Goal: Task Accomplishment & Management: Manage account settings

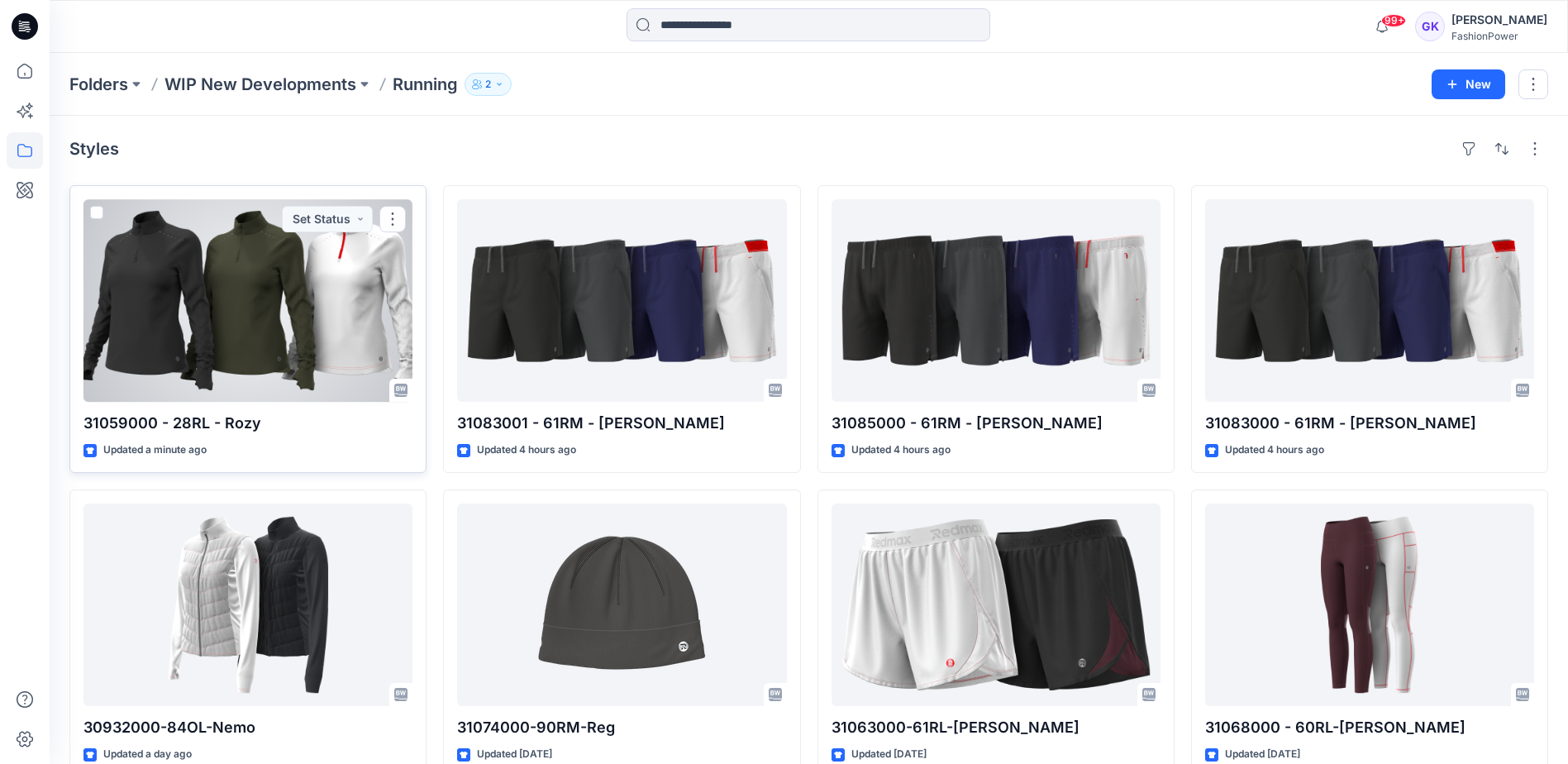
click at [313, 282] on div at bounding box center [248, 301] width 329 height 202
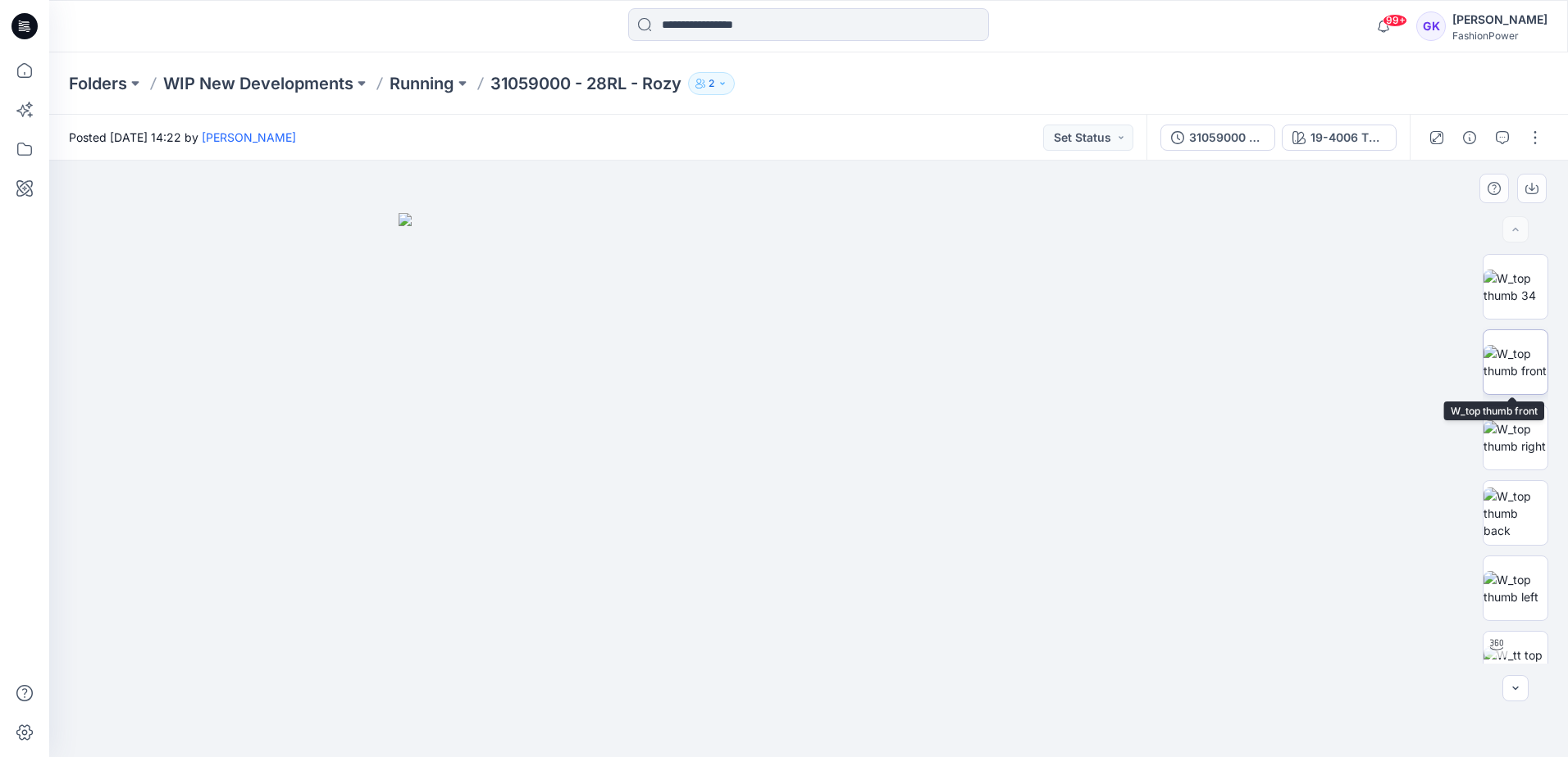
click at [1510, 370] on img at bounding box center [1516, 362] width 64 height 34
click at [1535, 182] on button "button" at bounding box center [1532, 188] width 30 height 30
click at [1508, 504] on img at bounding box center [1516, 513] width 64 height 51
click at [1540, 192] on button "button" at bounding box center [1532, 188] width 30 height 30
click at [1517, 580] on img at bounding box center [1516, 588] width 64 height 34
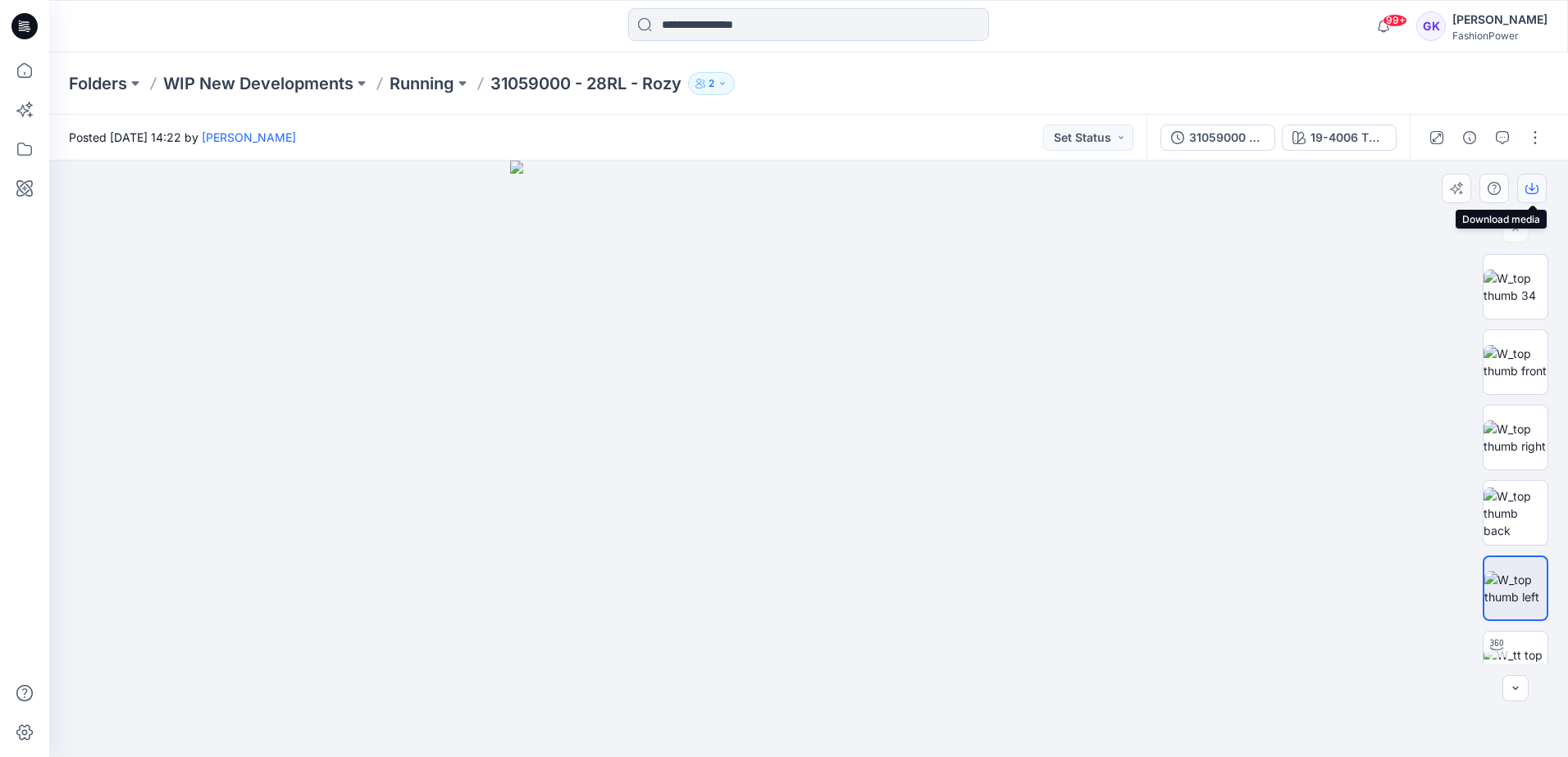
click at [1527, 182] on icon "button" at bounding box center [1532, 188] width 14 height 14
click at [692, 467] on img at bounding box center [808, 459] width 597 height 597
click at [1351, 126] on button "19-4006 TPG Caviar" at bounding box center [1338, 137] width 115 height 26
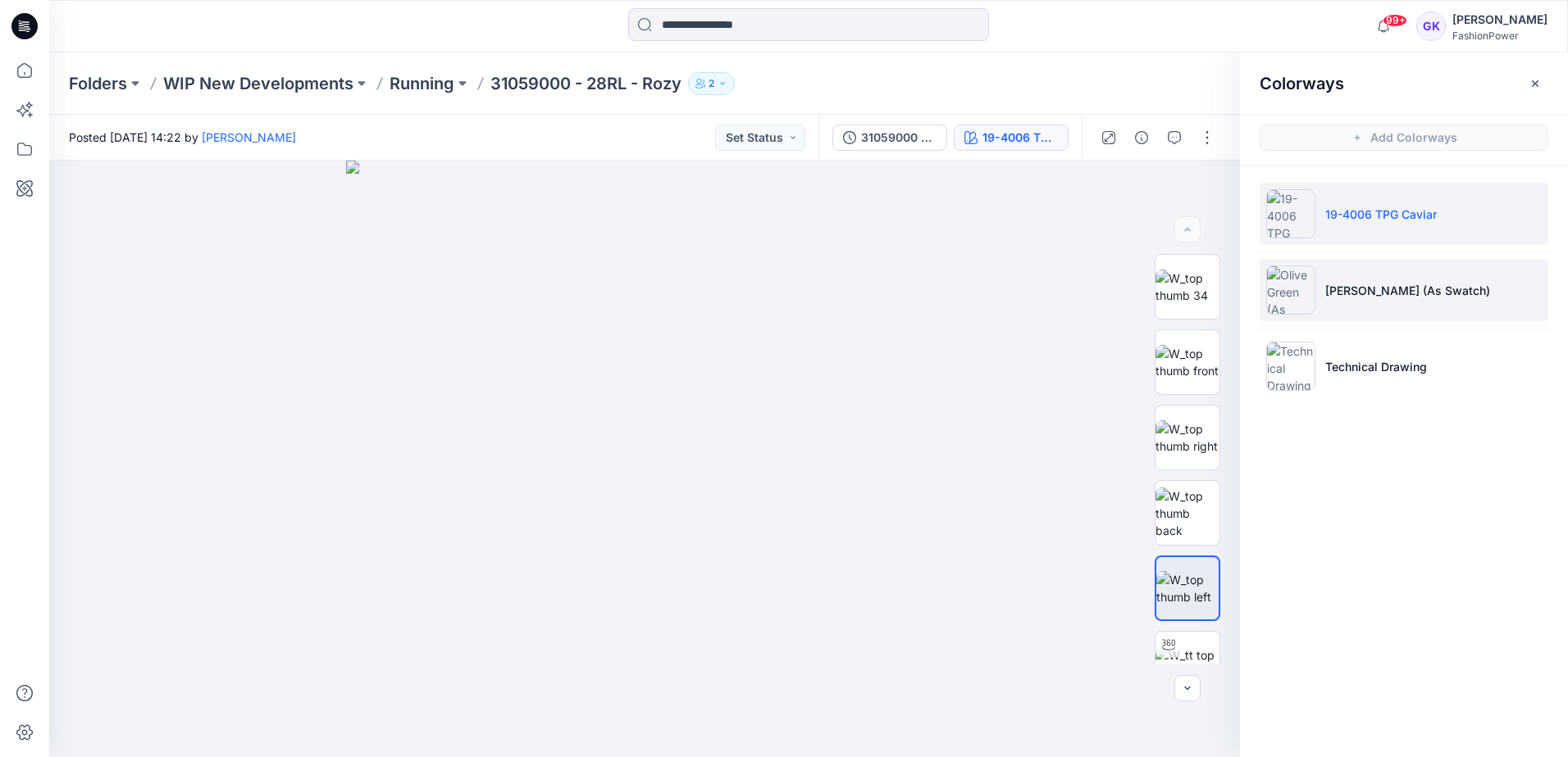
click at [1376, 313] on li "[PERSON_NAME] (As Swatch)" at bounding box center [1404, 290] width 288 height 62
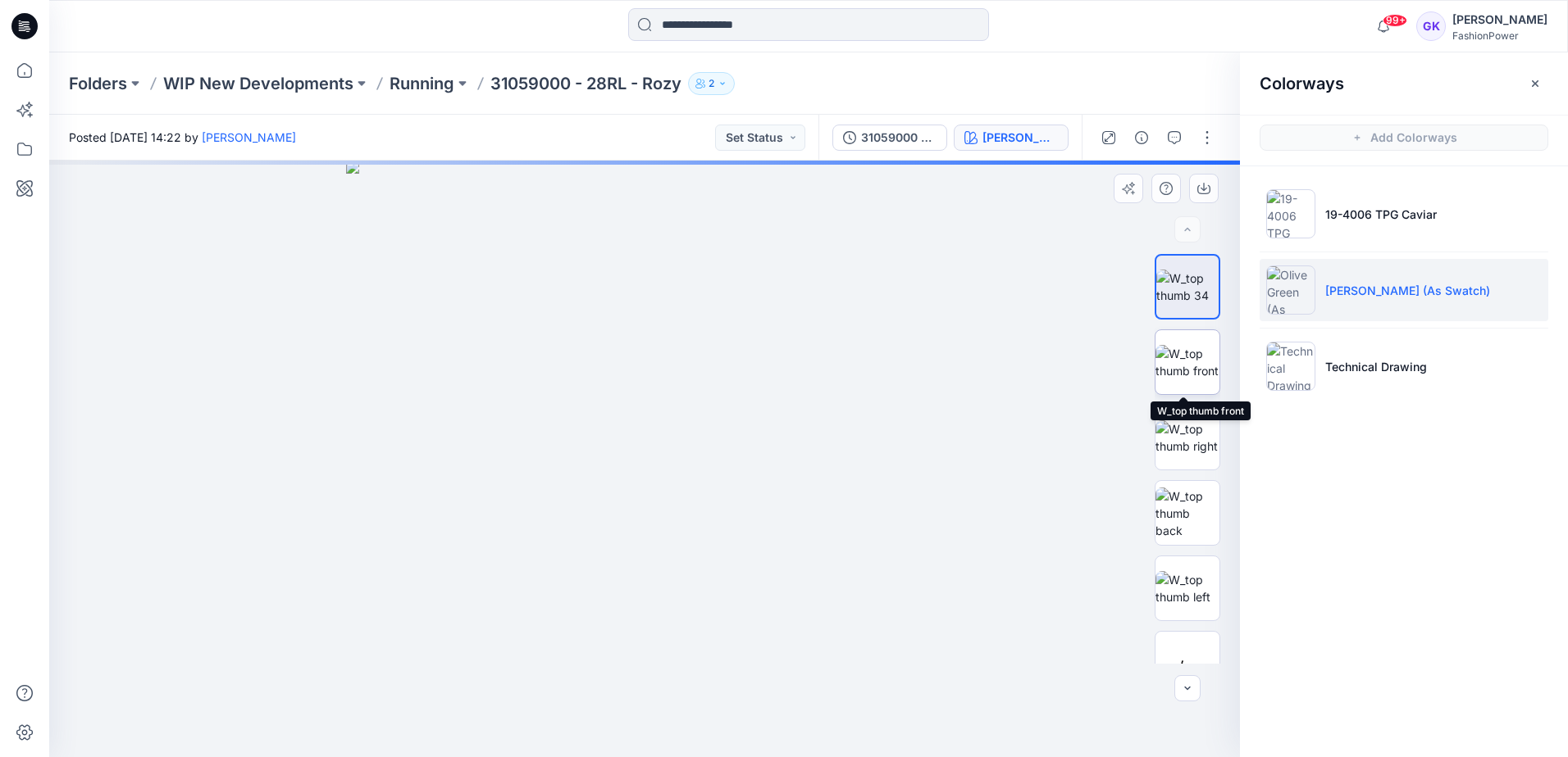
click at [1173, 373] on img at bounding box center [1188, 362] width 64 height 34
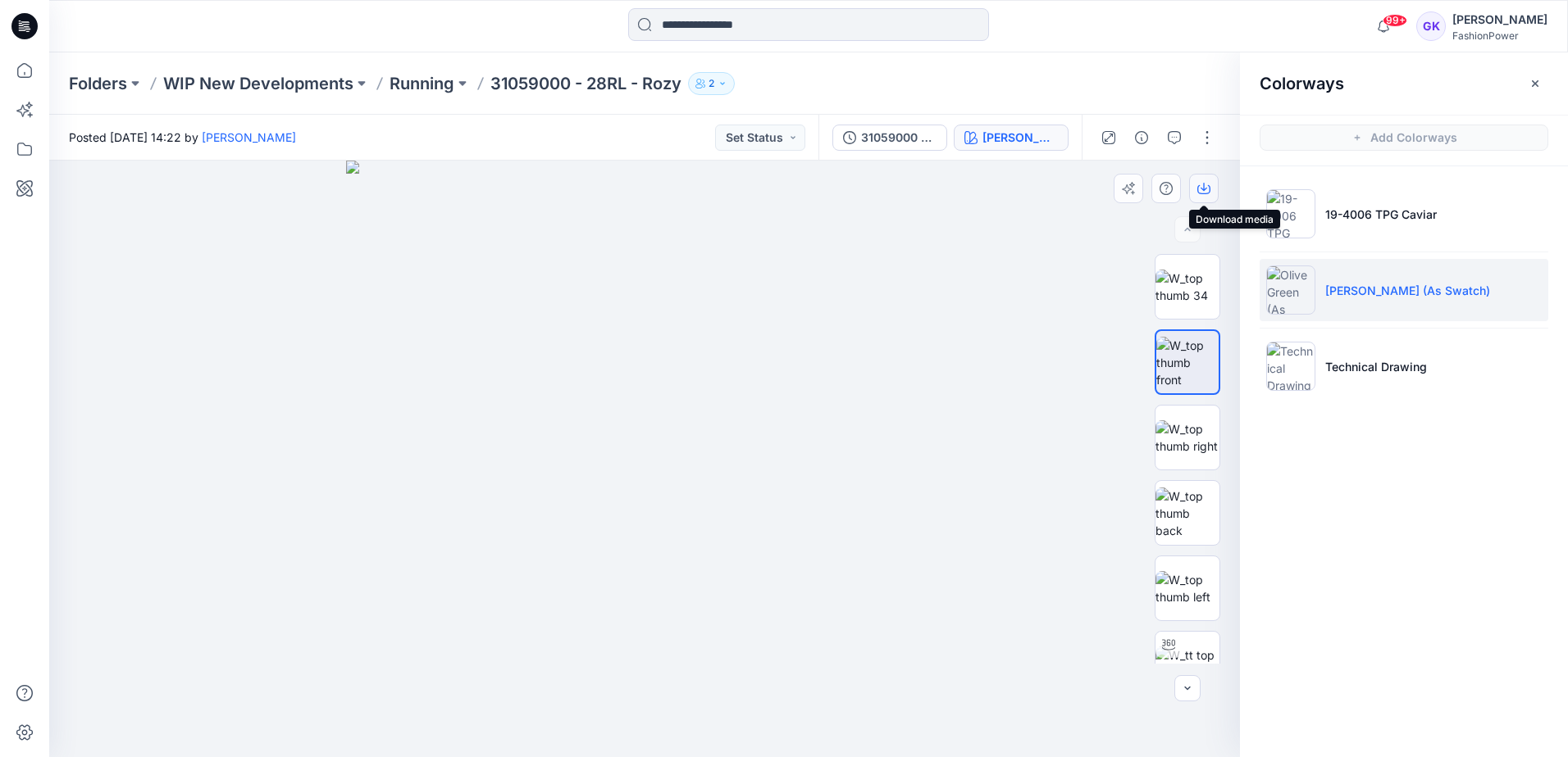
click at [1207, 182] on icon "button" at bounding box center [1204, 188] width 14 height 14
click at [1176, 506] on img at bounding box center [1188, 513] width 64 height 51
click at [1202, 188] on icon "button" at bounding box center [1204, 188] width 14 height 14
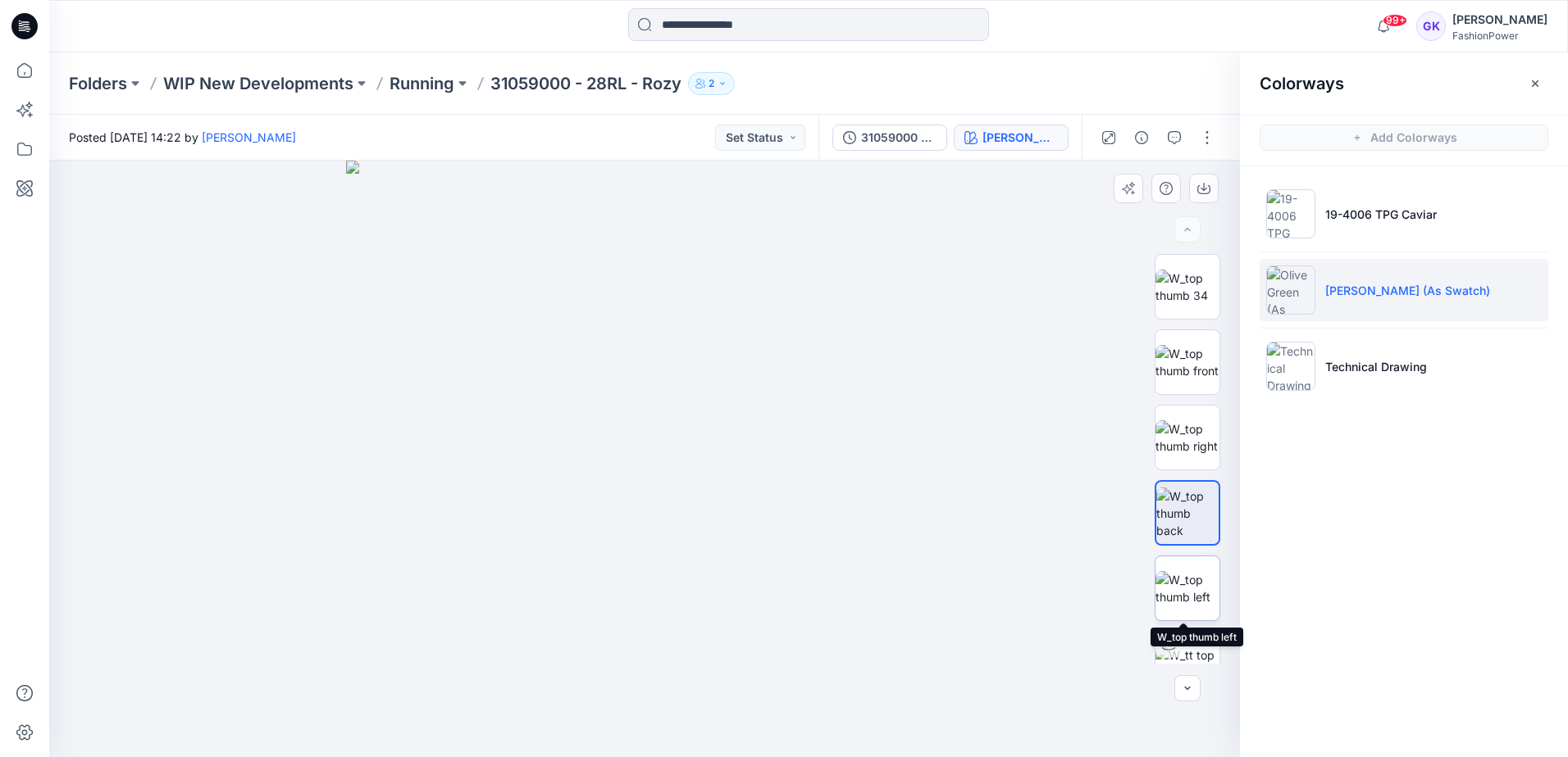
click at [1179, 593] on img at bounding box center [1188, 588] width 64 height 34
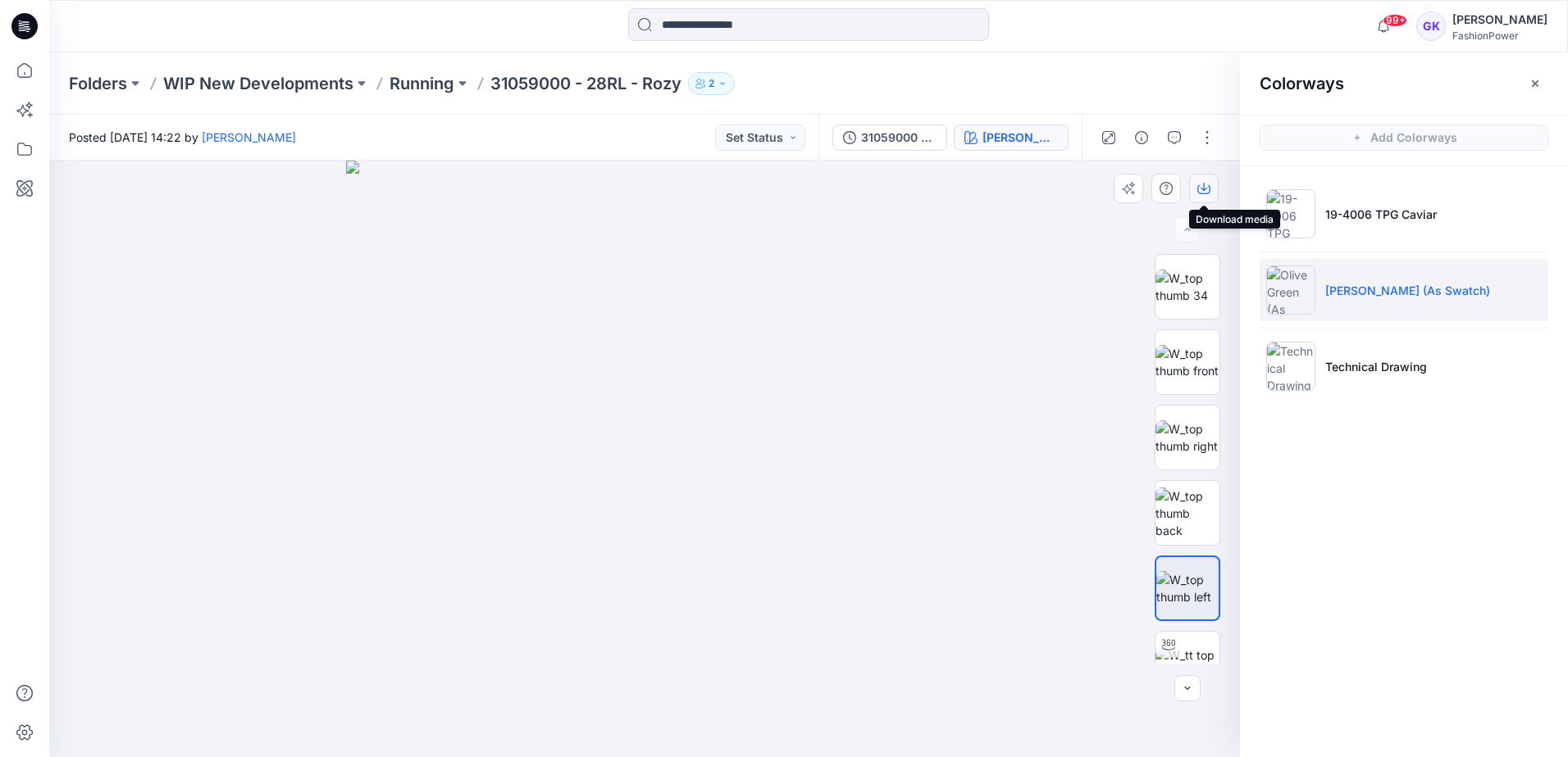
click at [1209, 187] on icon "button" at bounding box center [1204, 188] width 14 height 14
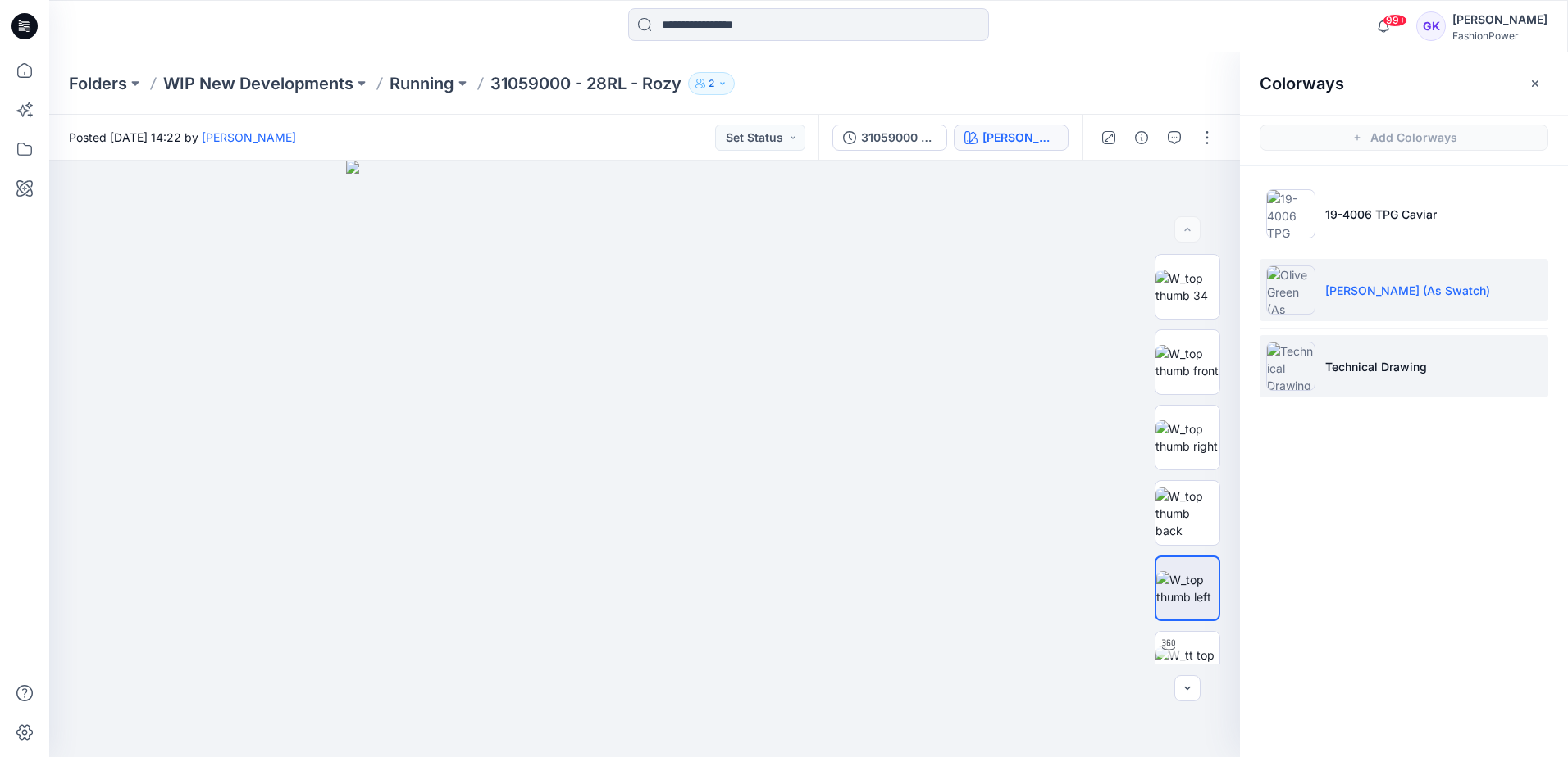
click at [1503, 374] on li "Technical Drawing" at bounding box center [1404, 366] width 288 height 62
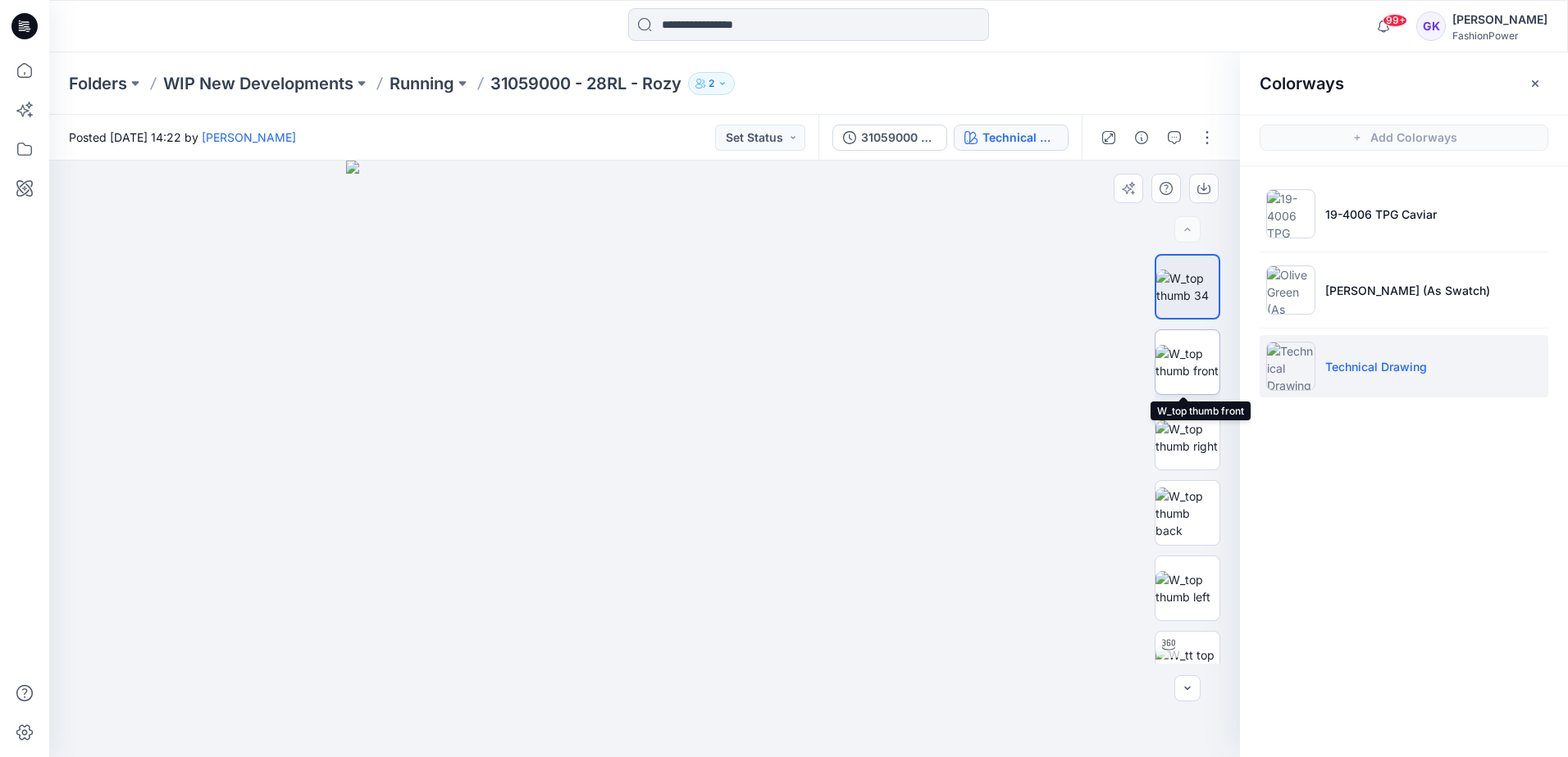
click at [1192, 357] on img at bounding box center [1188, 362] width 64 height 34
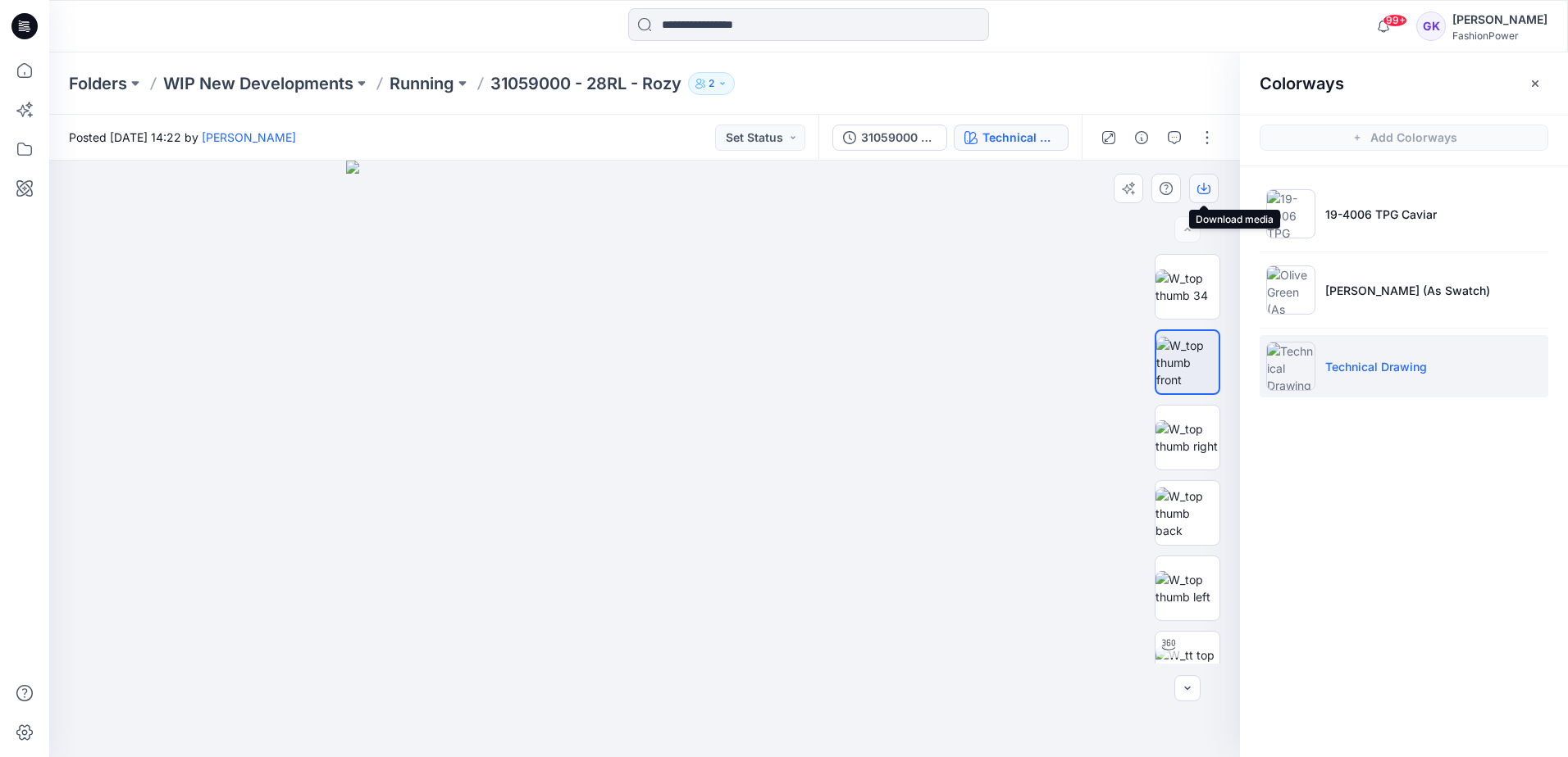
click at [1207, 184] on icon "button" at bounding box center [1204, 188] width 14 height 14
click at [1160, 452] on img at bounding box center [1188, 438] width 64 height 34
click at [1203, 182] on icon "button" at bounding box center [1204, 188] width 14 height 14
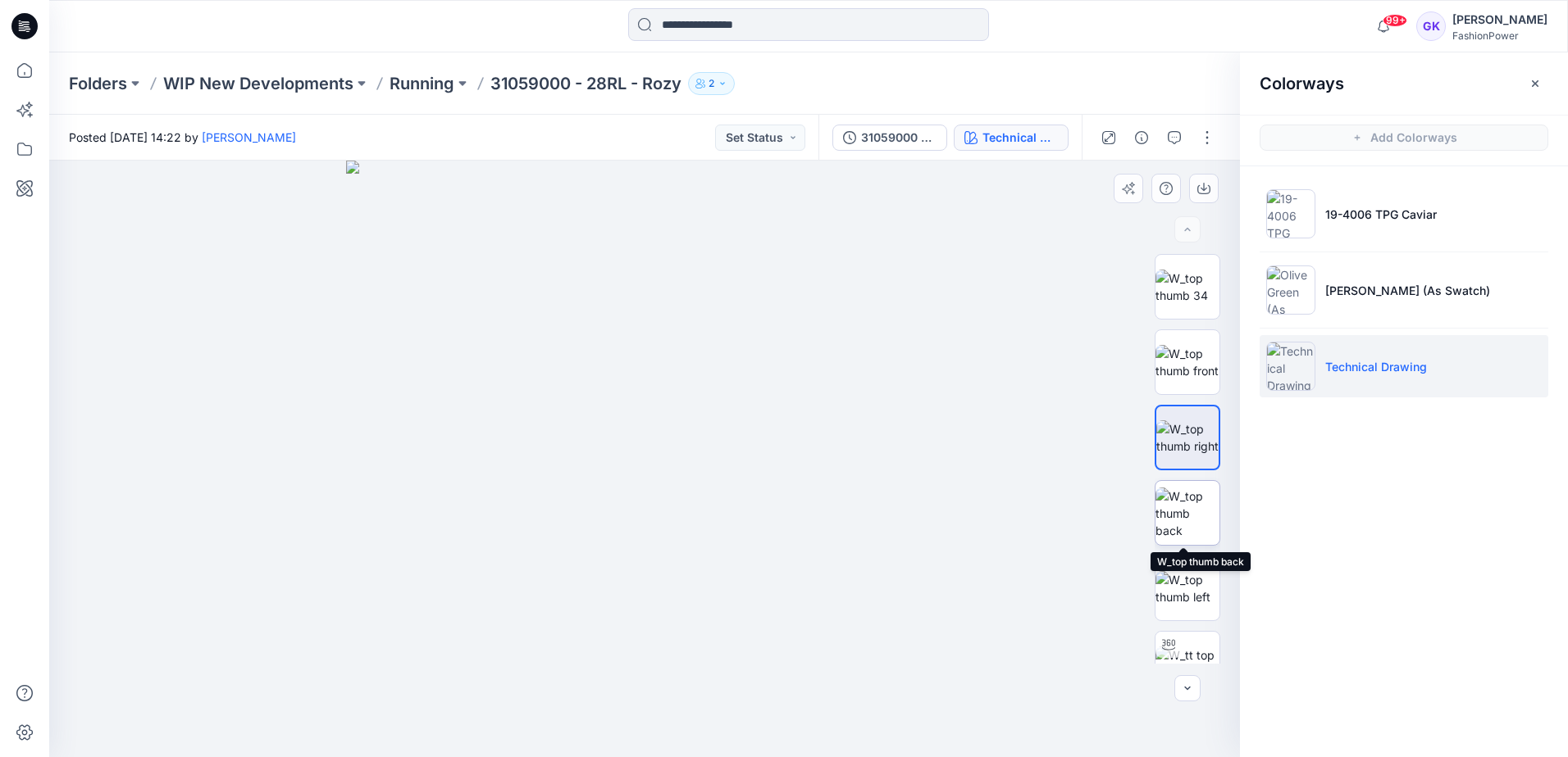
click at [1164, 526] on img at bounding box center [1188, 513] width 64 height 51
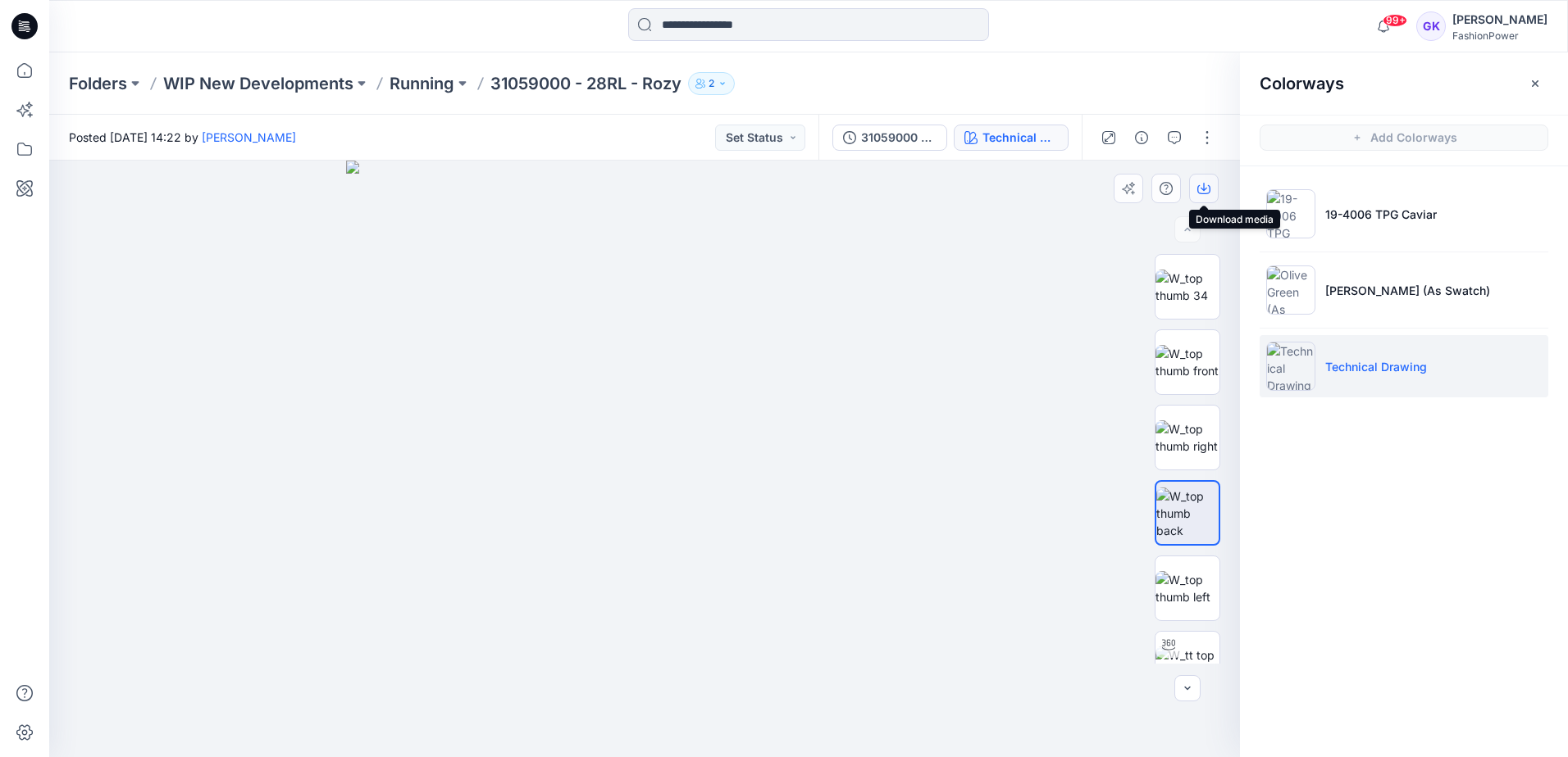
click at [1207, 186] on icon "button" at bounding box center [1204, 188] width 14 height 14
click at [1195, 600] on img at bounding box center [1188, 588] width 64 height 34
click at [1208, 191] on icon "button" at bounding box center [1204, 188] width 14 height 14
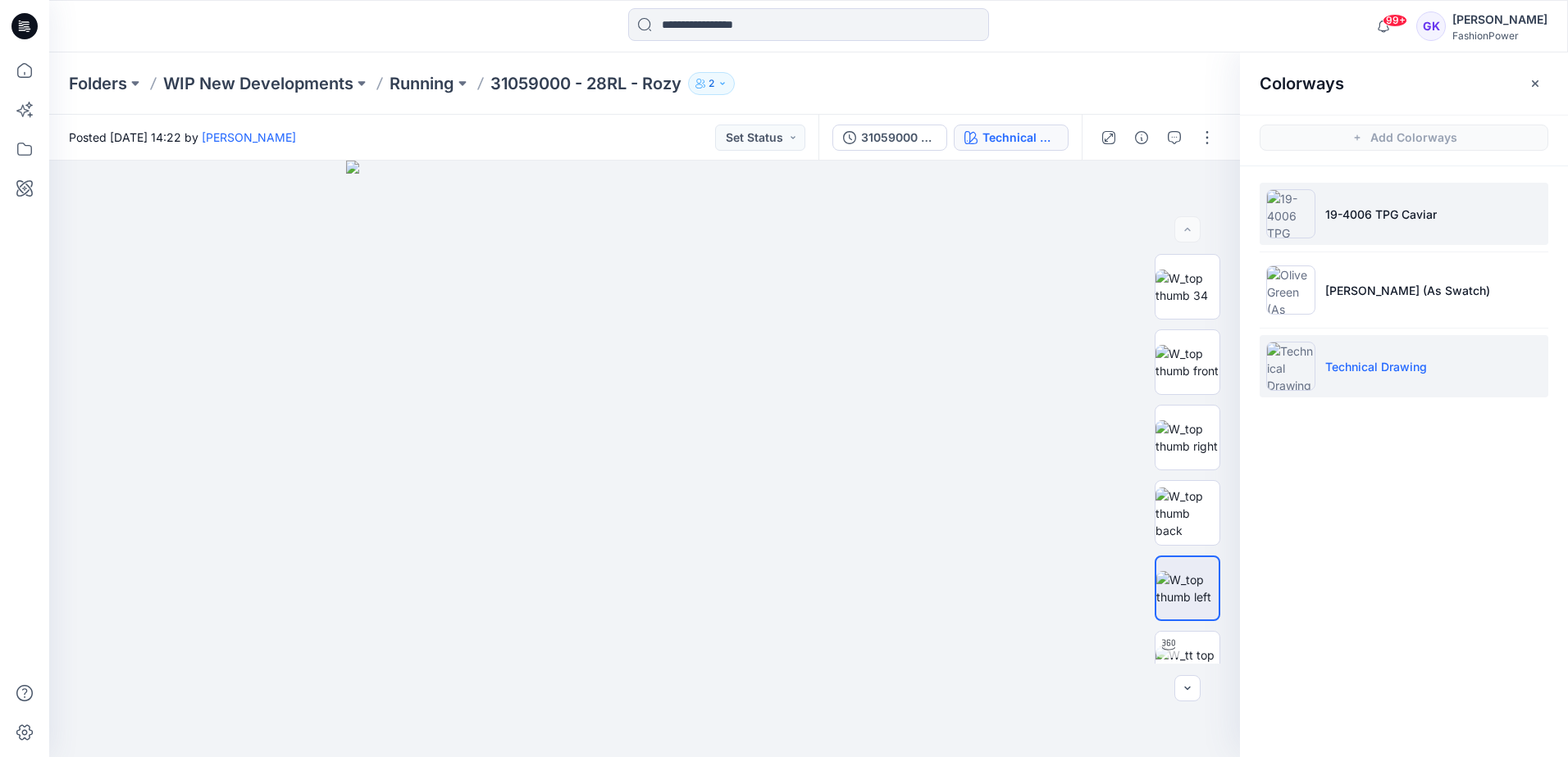
click at [1413, 223] on li "19-4006 TPG Caviar" at bounding box center [1404, 213] width 288 height 62
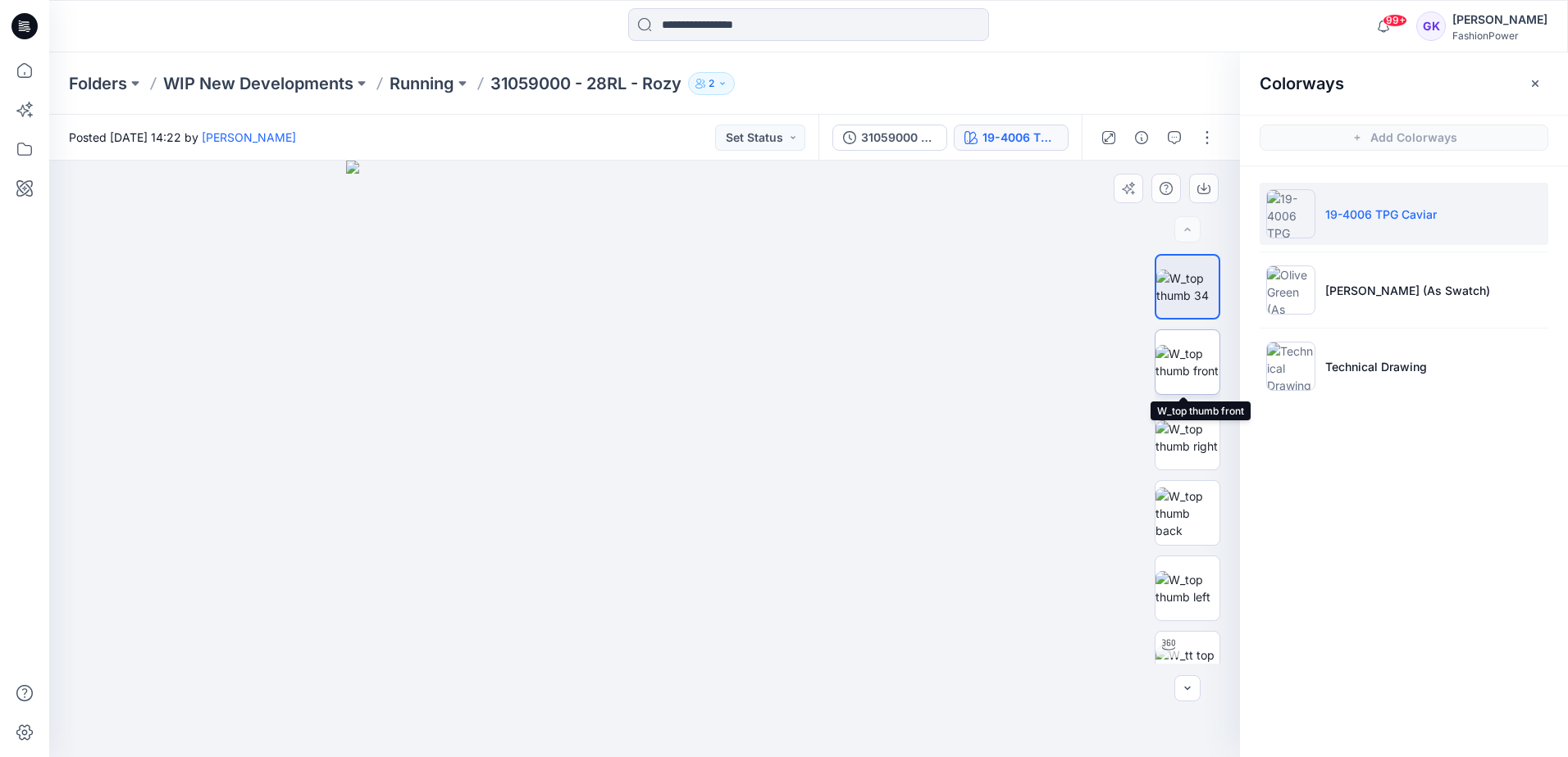
click at [1193, 368] on img at bounding box center [1188, 362] width 64 height 34
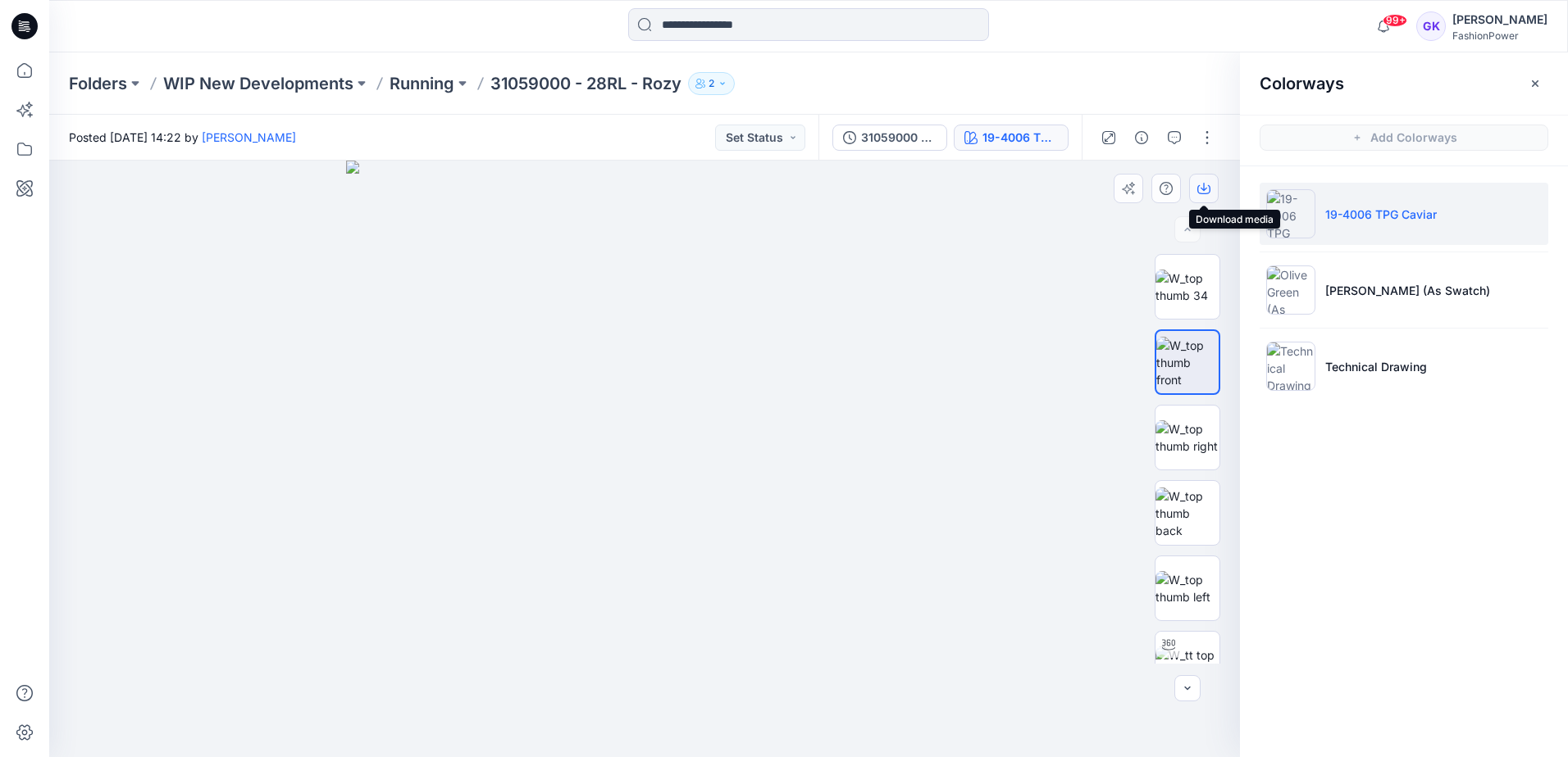
click at [1204, 187] on icon "button" at bounding box center [1203, 186] width 6 height 8
click at [889, 346] on img at bounding box center [644, 459] width 597 height 597
click at [1204, 135] on button "button" at bounding box center [1207, 137] width 26 height 26
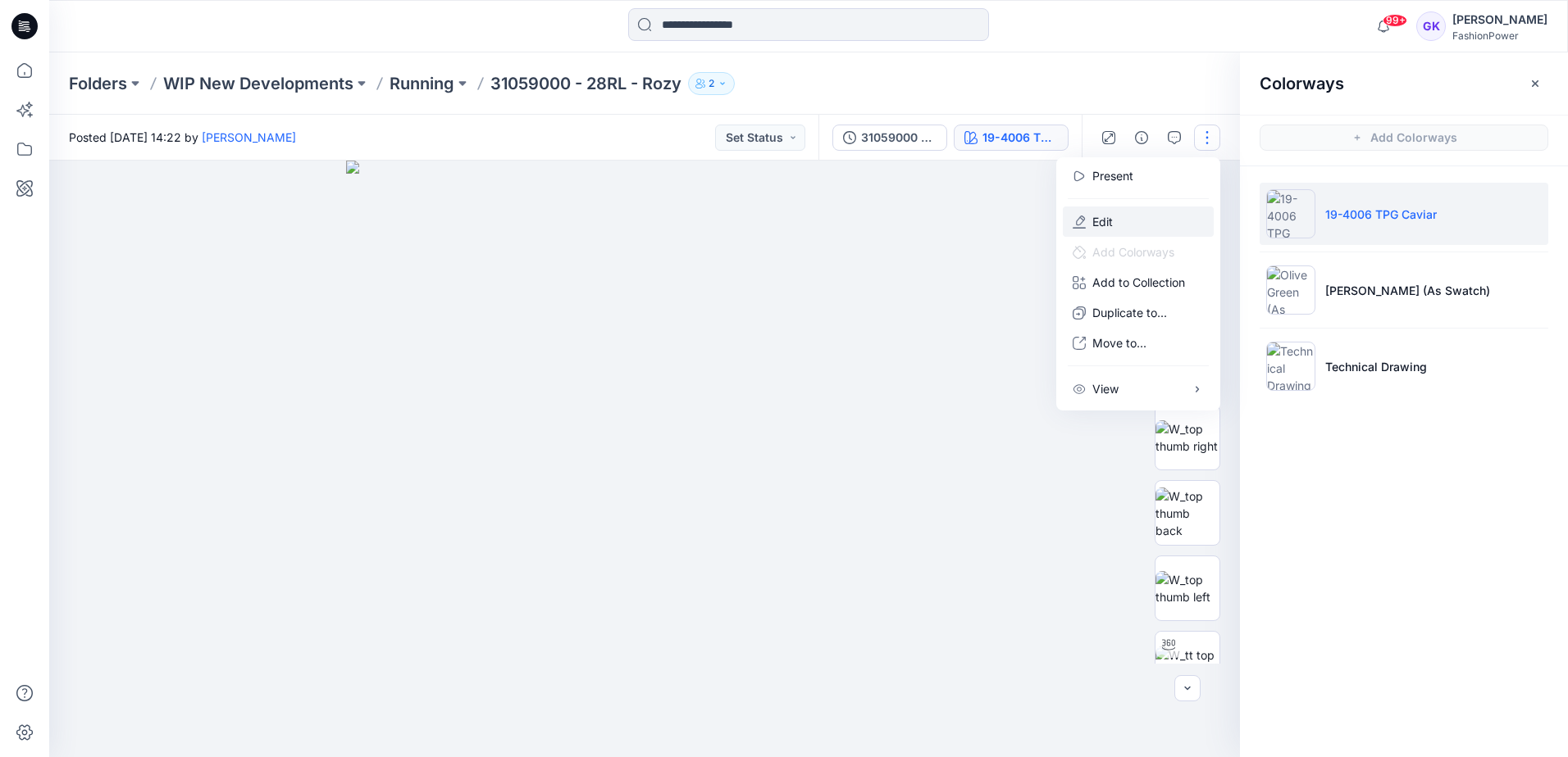
click at [1135, 217] on button "Edit" at bounding box center [1138, 222] width 151 height 31
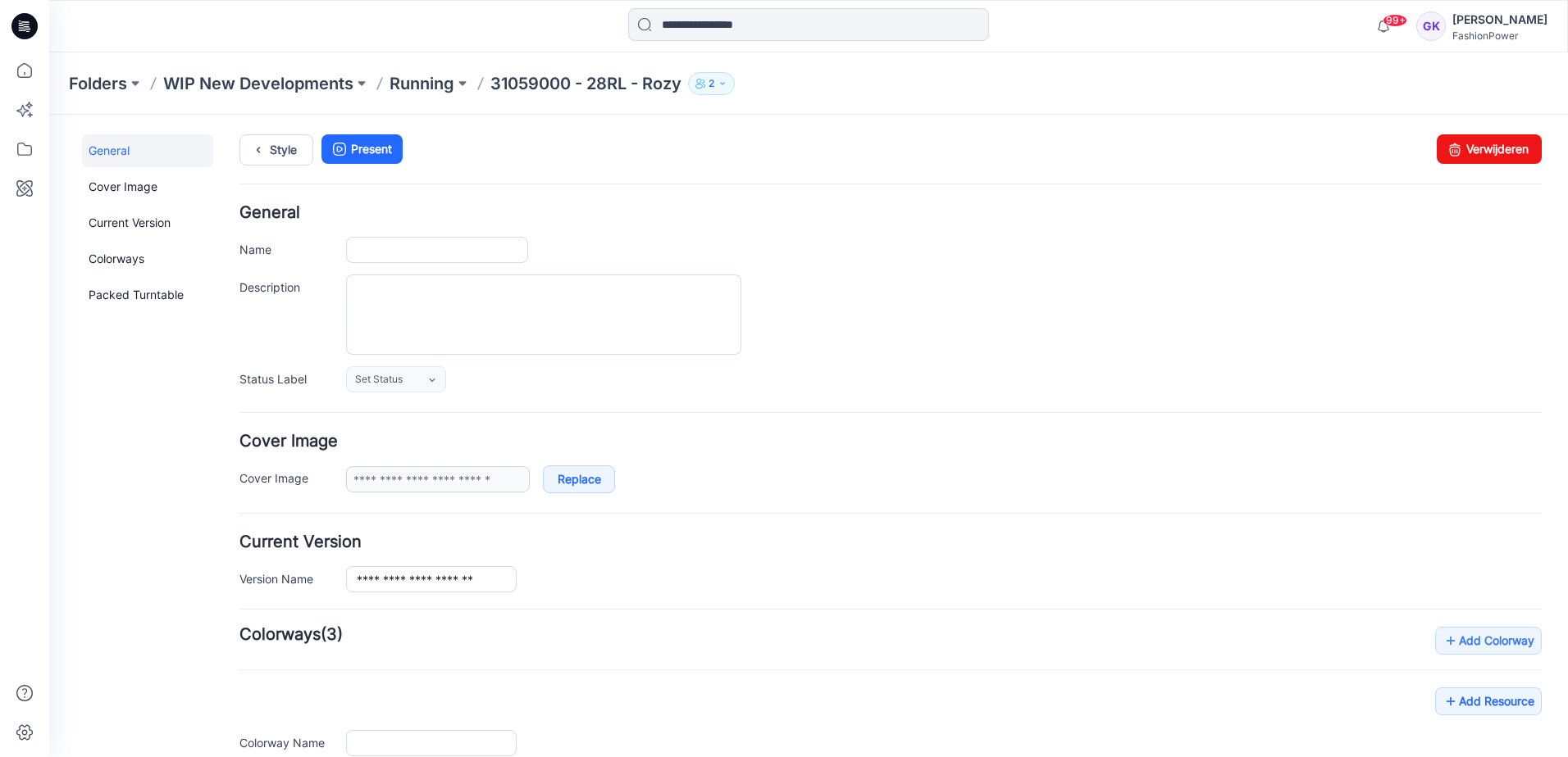
type input "**********"
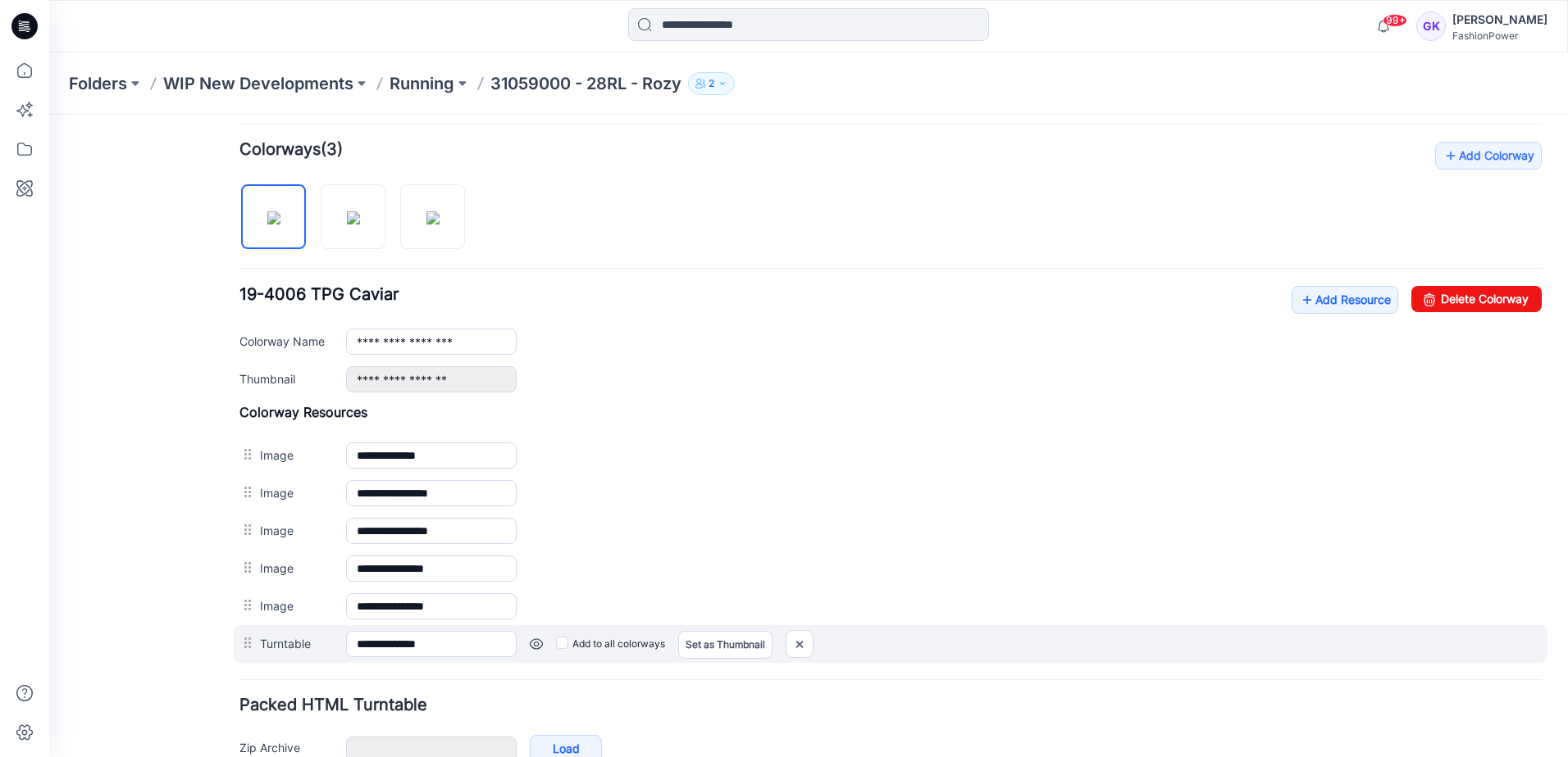
scroll to position [491, 0]
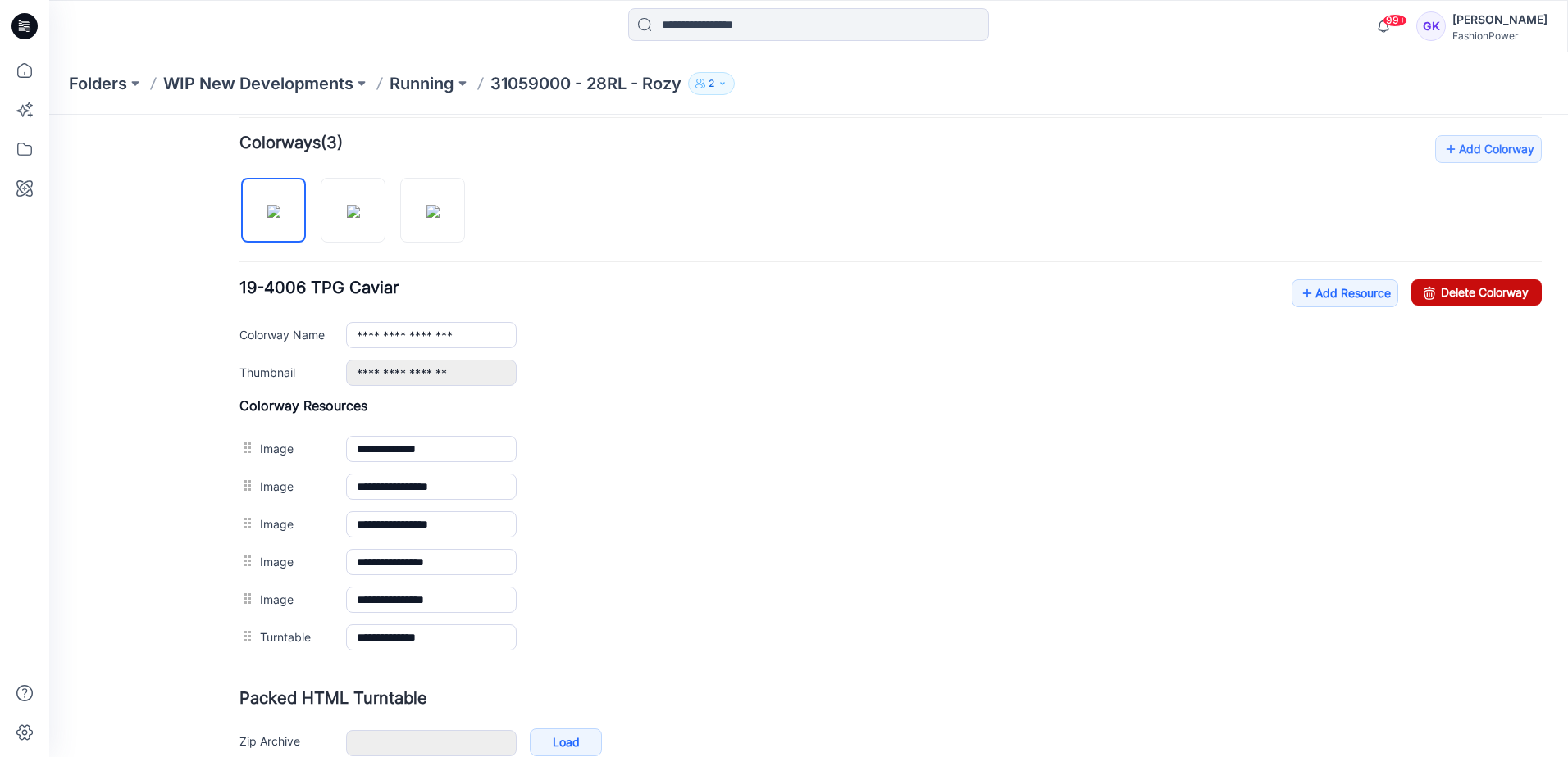
drag, startPoint x: 905, startPoint y: 176, endPoint x: 1470, endPoint y: 288, distance: 576.0
click at [1470, 288] on link "Delete Colorway" at bounding box center [1477, 292] width 130 height 26
type input "**********"
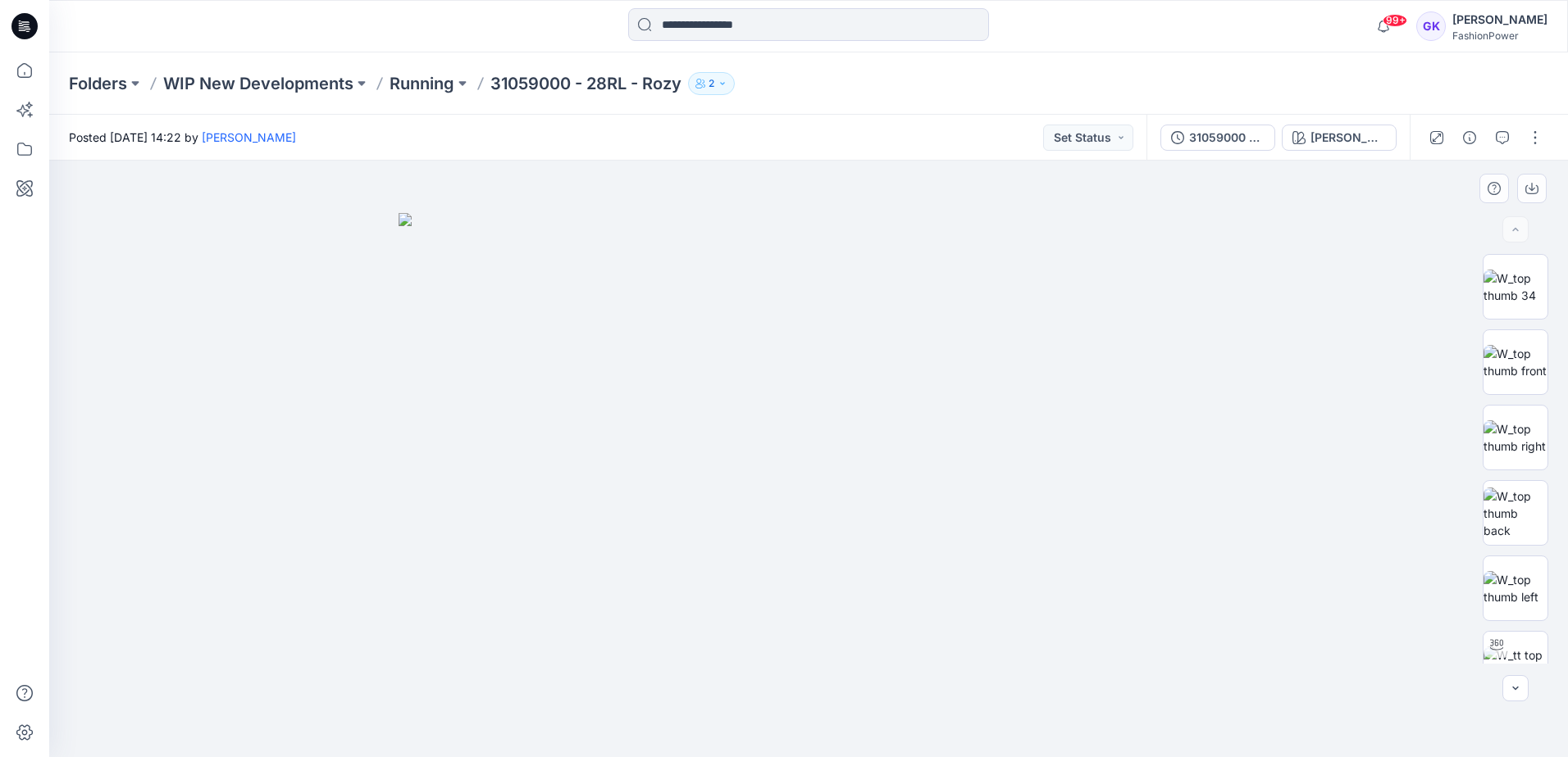
click at [1064, 246] on img at bounding box center [808, 485] width 820 height 545
click at [412, 88] on p "Running" at bounding box center [422, 83] width 65 height 23
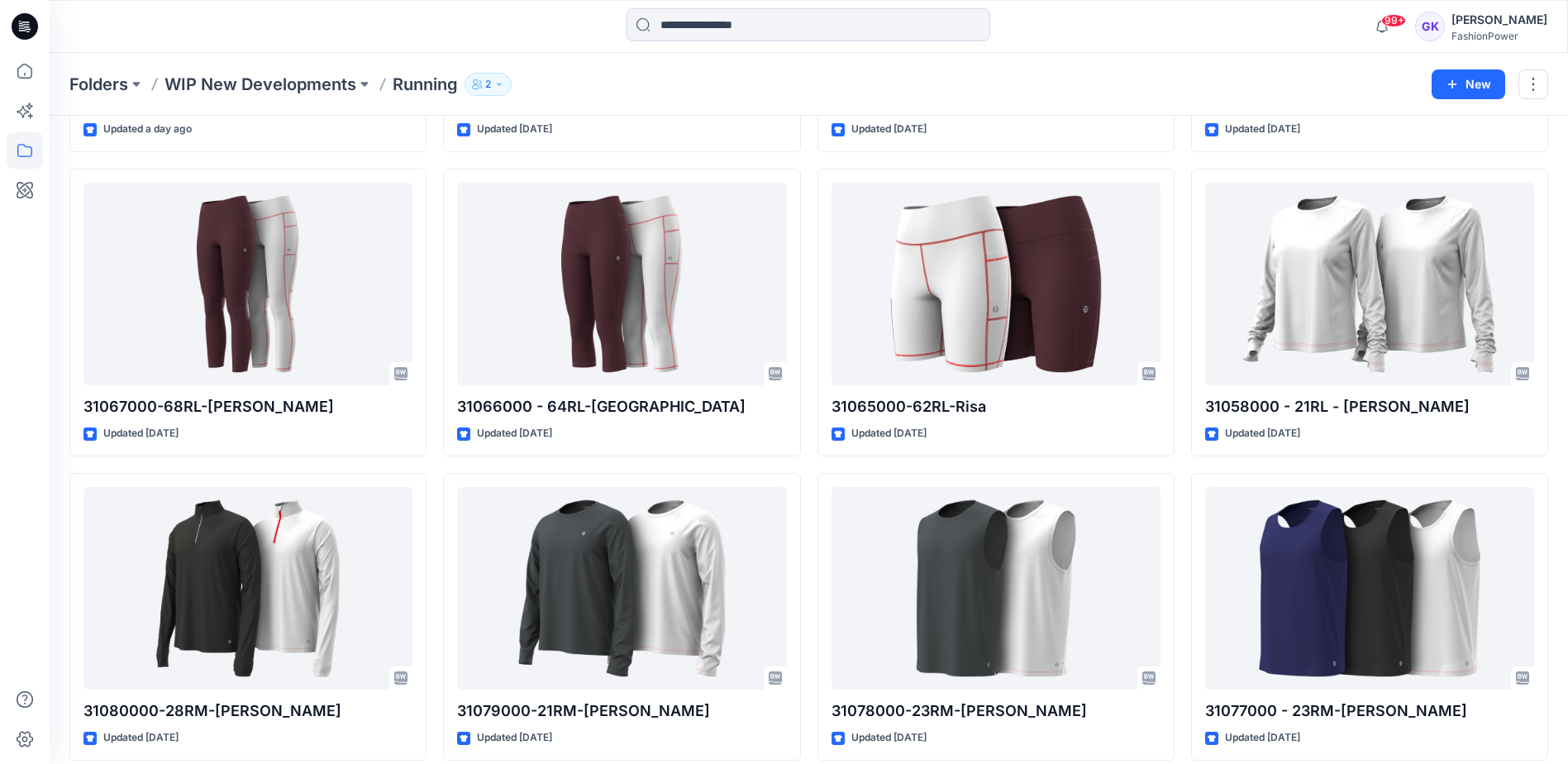
scroll to position [645, 0]
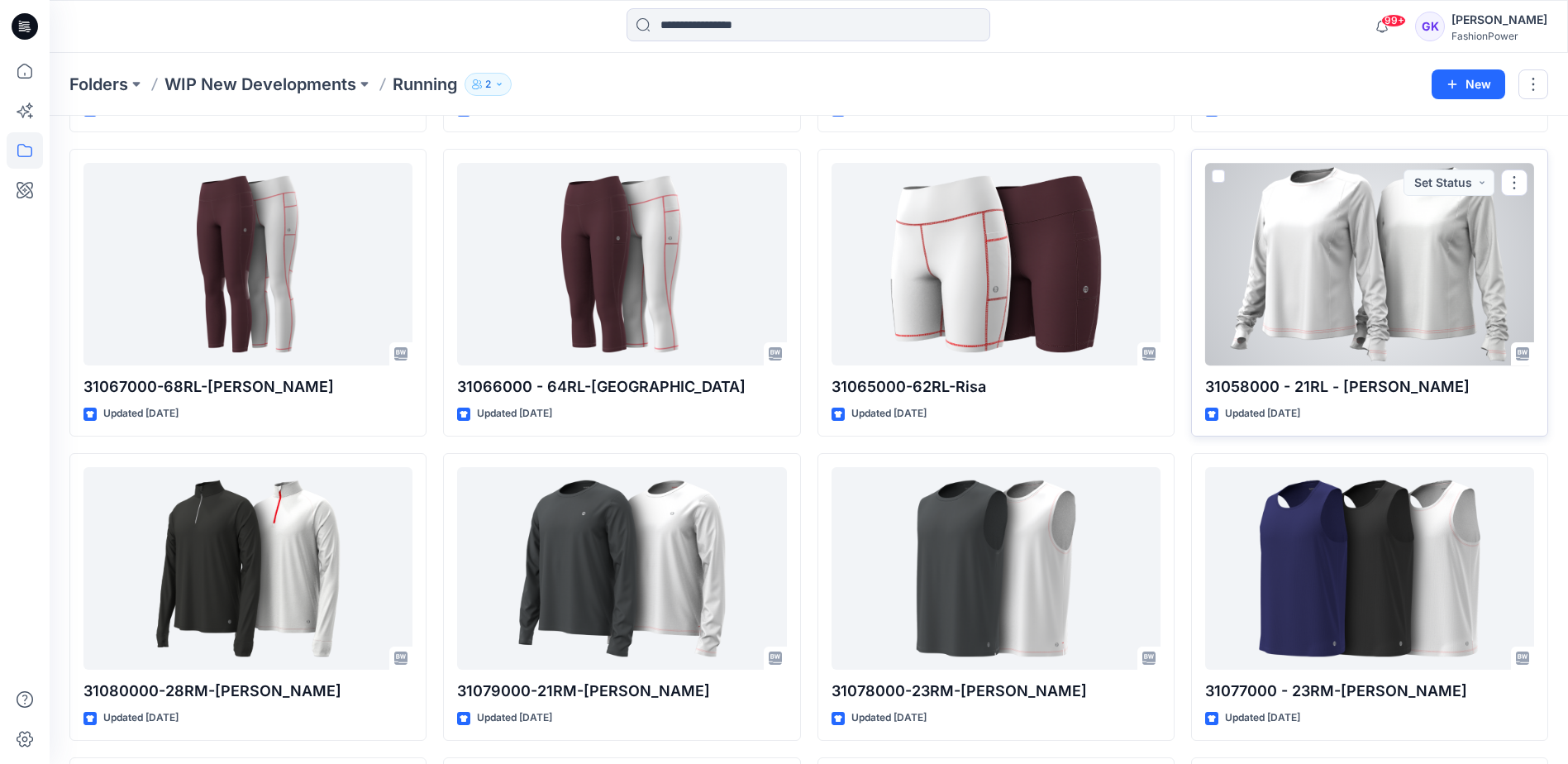
click at [1314, 274] on div at bounding box center [1369, 264] width 329 height 202
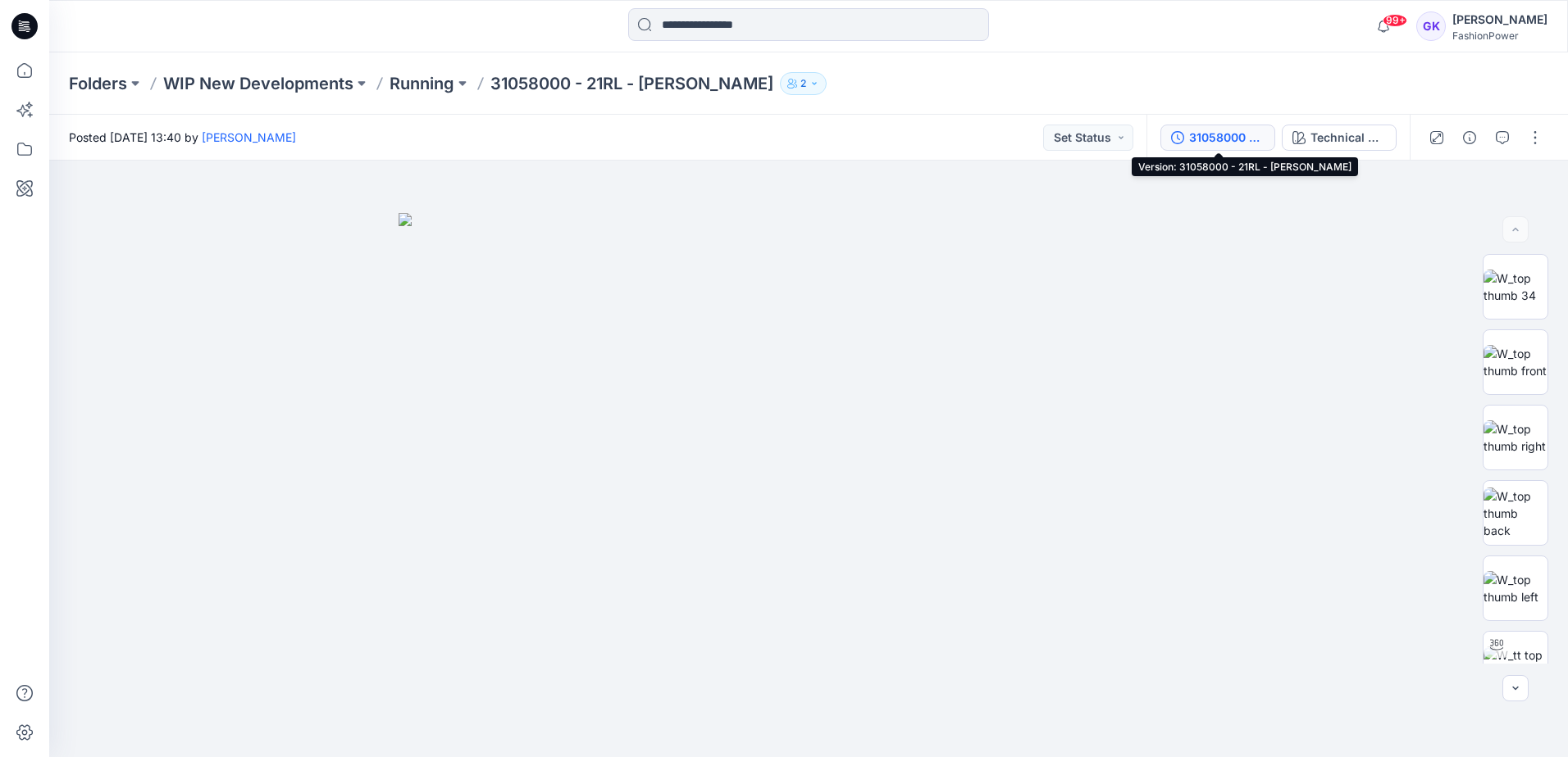
click at [1208, 142] on div "31058000 - 21RL - [PERSON_NAME]" at bounding box center [1226, 137] width 75 height 18
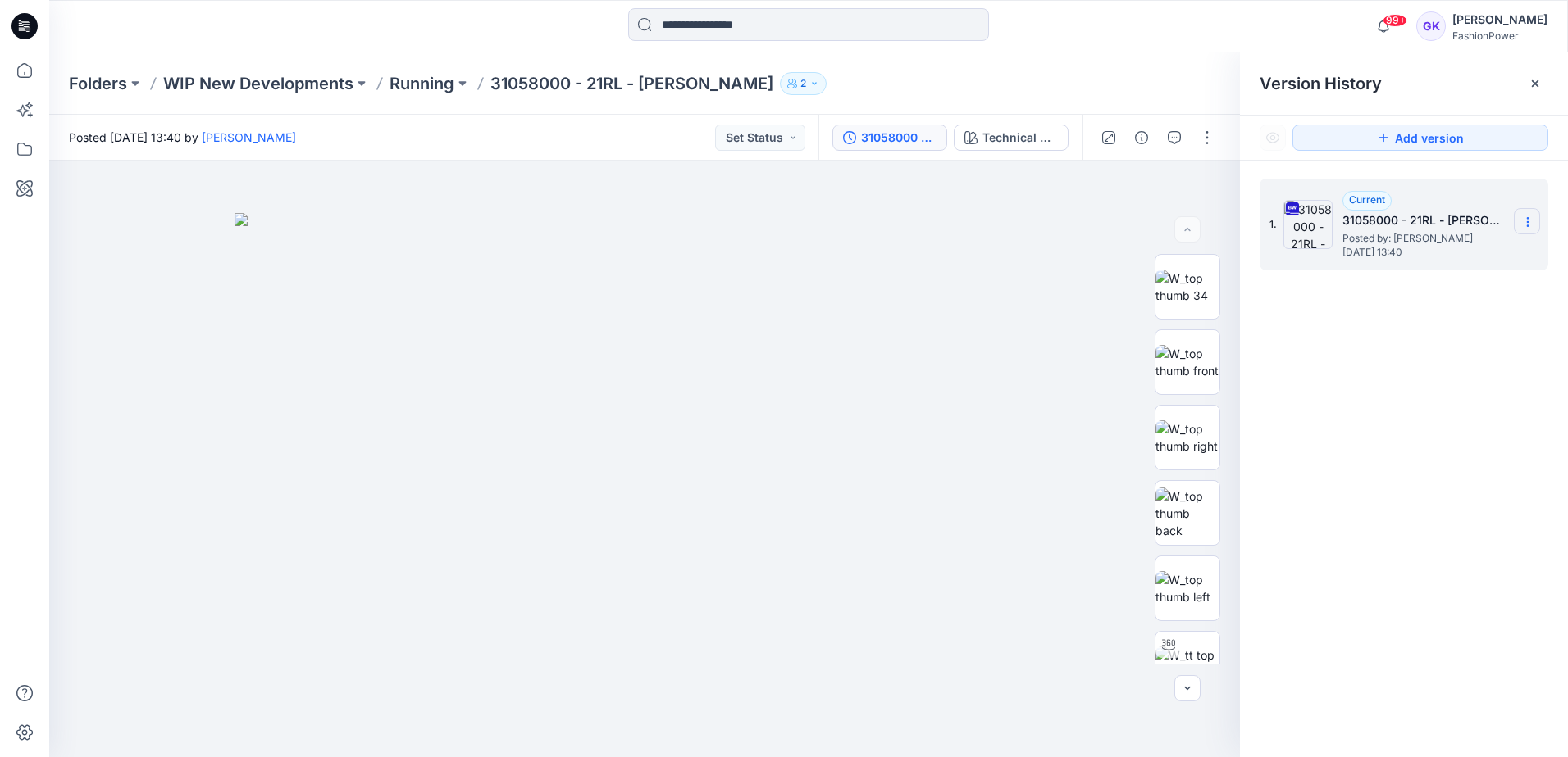
click at [1534, 214] on section at bounding box center [1526, 220] width 26 height 26
click at [1467, 248] on span "Download Source BW File" at bounding box center [1445, 254] width 137 height 20
click at [418, 84] on p "Running" at bounding box center [422, 83] width 65 height 23
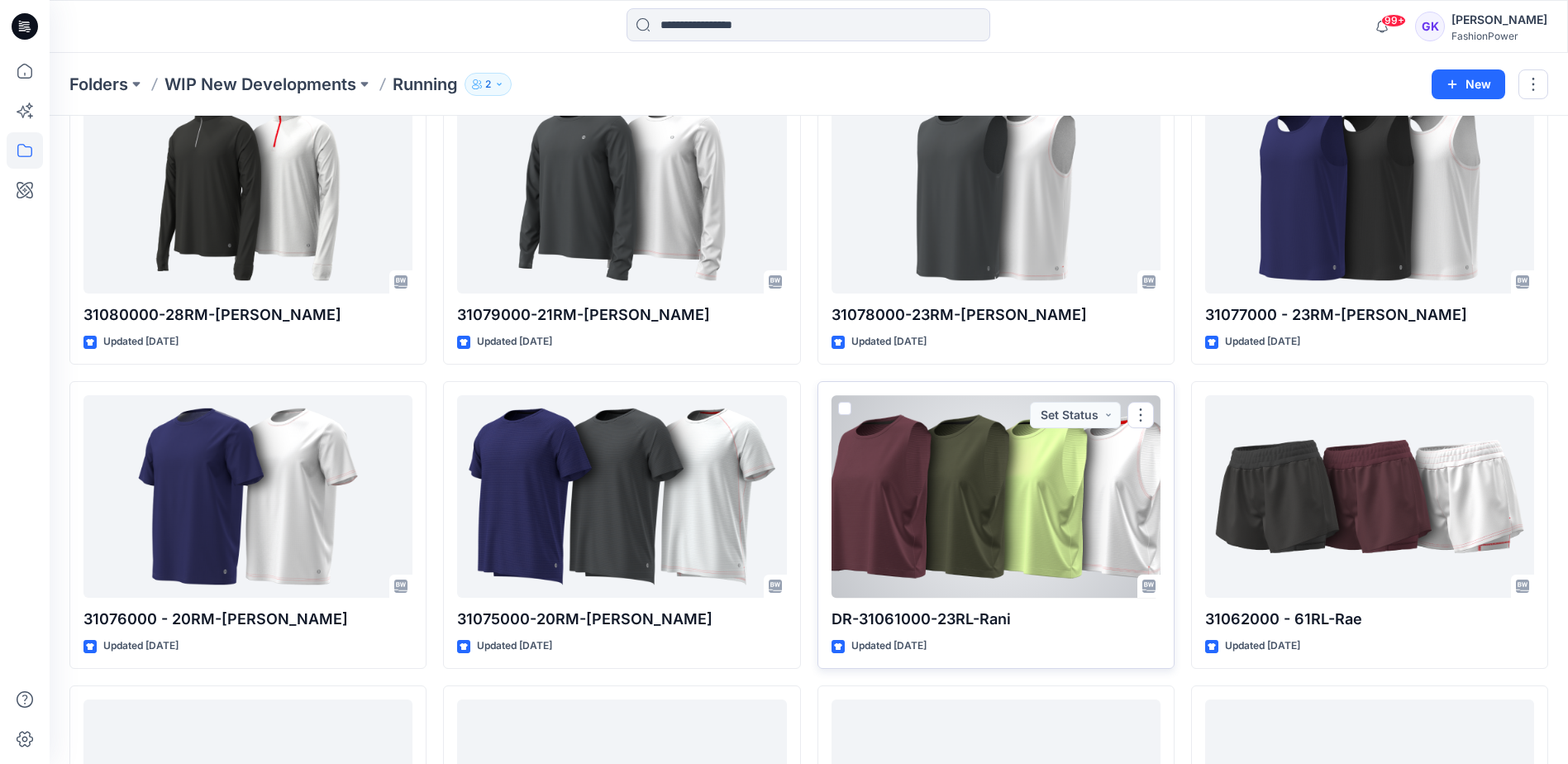
scroll to position [672, 0]
